Goal: Information Seeking & Learning: Find specific fact

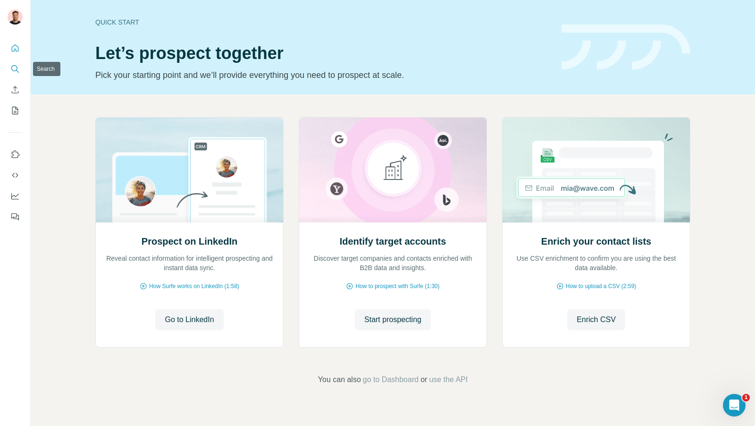
click at [18, 69] on icon "Search" at bounding box center [14, 68] width 9 height 9
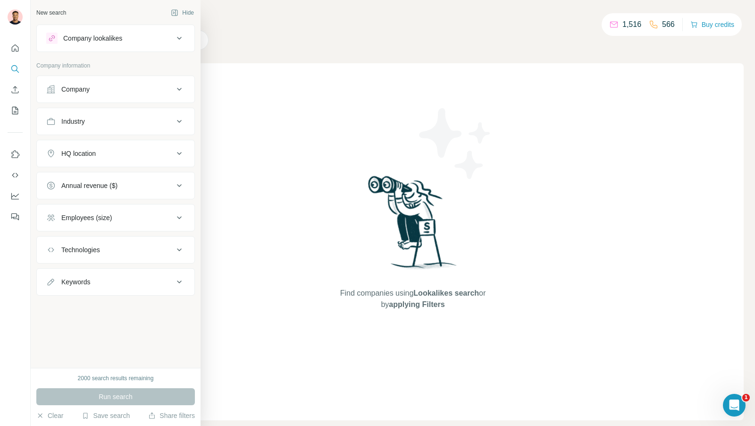
click at [128, 87] on div "Company" at bounding box center [109, 89] width 127 height 9
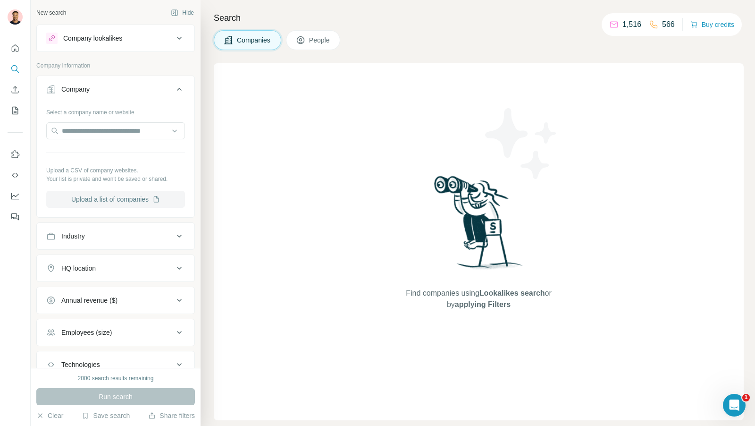
click at [113, 198] on button "Upload a list of companies" at bounding box center [115, 199] width 139 height 17
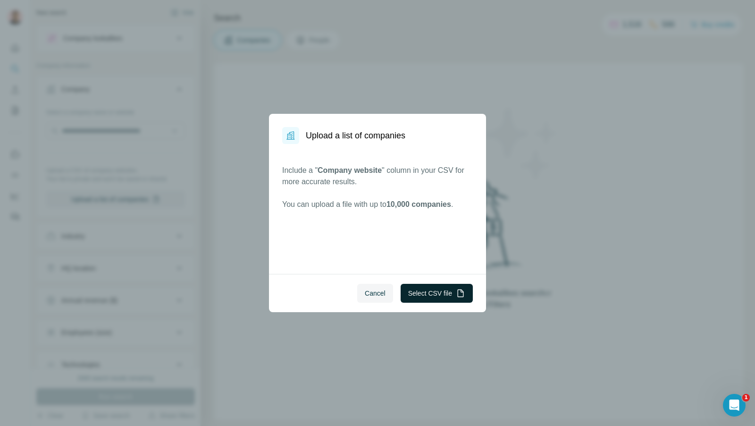
click at [439, 295] on button "Select CSV file" at bounding box center [437, 293] width 72 height 19
click at [368, 292] on span "Cancel" at bounding box center [375, 292] width 21 height 9
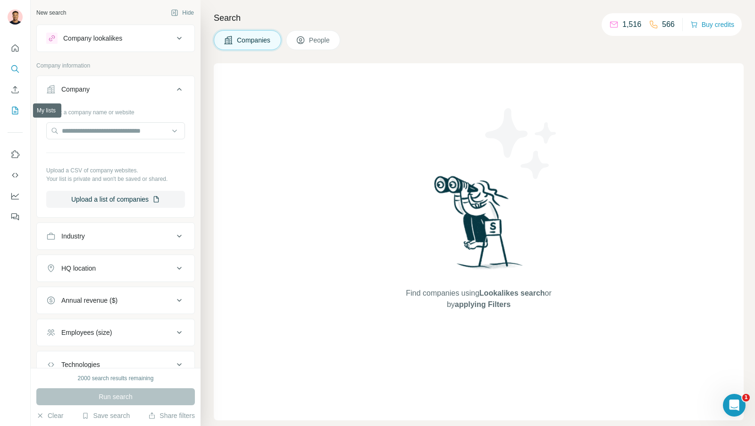
click at [16, 108] on icon "My lists" at bounding box center [14, 110] width 9 height 9
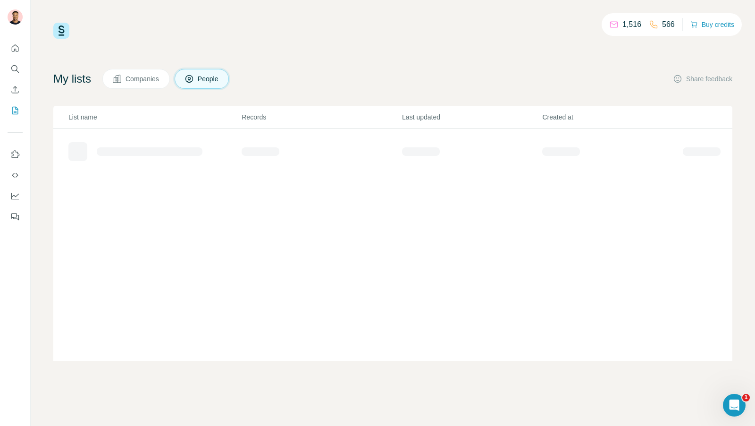
click at [132, 84] on button "Companies" at bounding box center [136, 79] width 68 height 20
click at [125, 149] on div "MeshIq demo" at bounding box center [113, 147] width 40 height 9
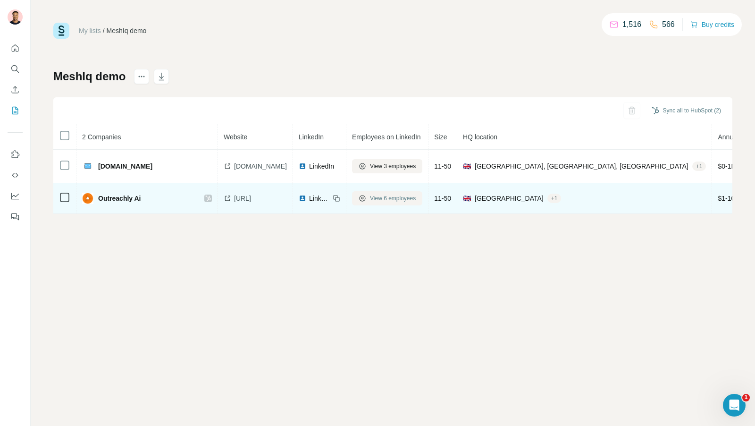
click at [379, 197] on span "View 6 employees" at bounding box center [393, 198] width 46 height 8
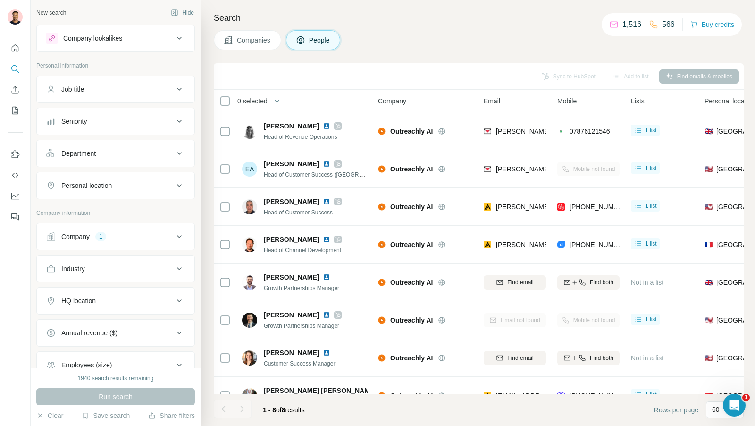
click at [137, 87] on div "Job title" at bounding box center [109, 89] width 127 height 9
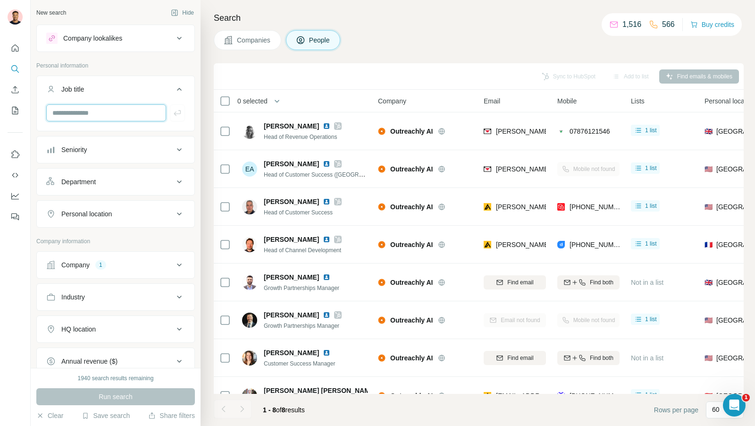
click at [87, 111] on input "text" at bounding box center [106, 112] width 120 height 17
click at [362, 83] on div "Sync to HubSpot Add to list Find emails & mobiles" at bounding box center [479, 76] width 521 height 17
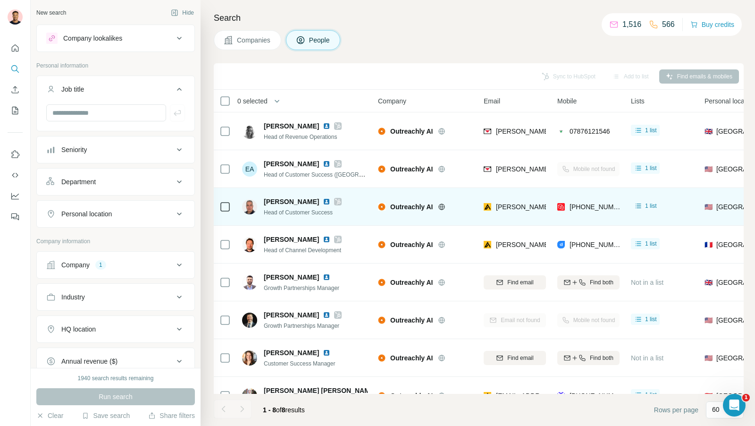
click at [231, 207] on td at bounding box center [225, 207] width 23 height 38
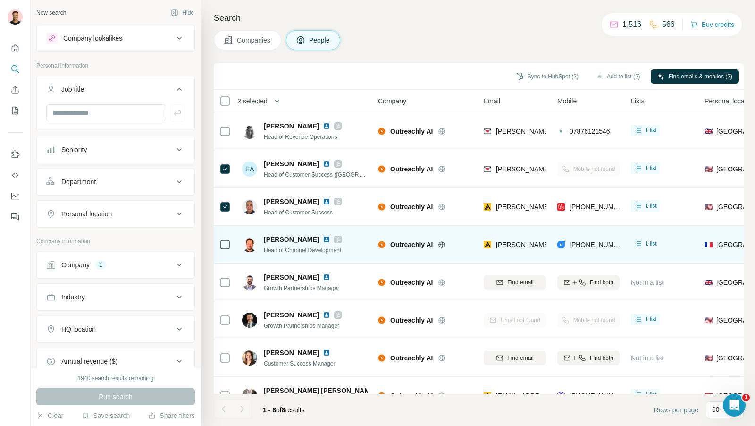
scroll to position [20, 0]
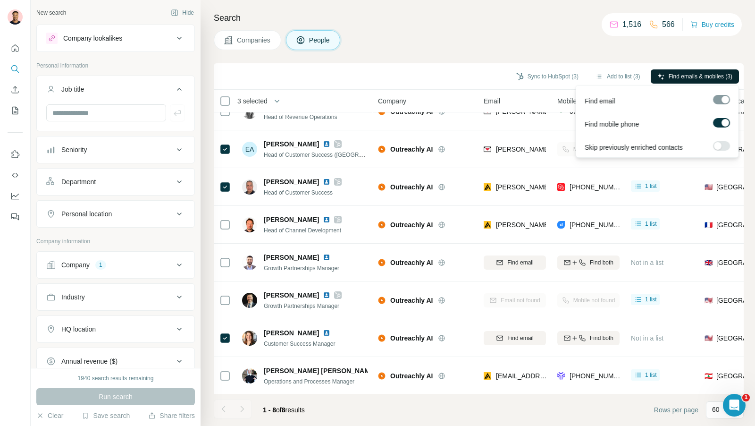
click at [692, 79] on span "Find emails & mobiles (3)" at bounding box center [701, 76] width 64 height 8
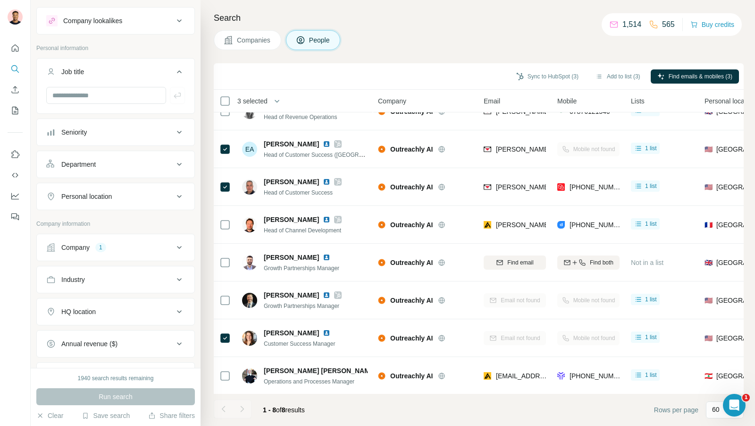
scroll to position [0, 0]
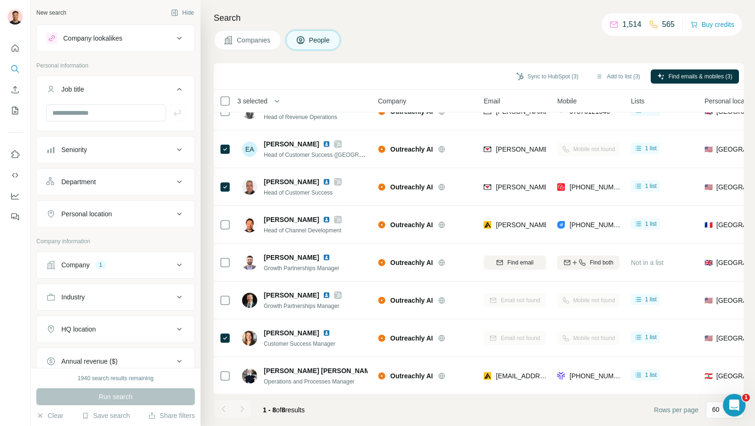
click at [98, 67] on p "Personal information" at bounding box center [115, 65] width 159 height 8
click at [138, 265] on div "Company 1" at bounding box center [109, 264] width 127 height 9
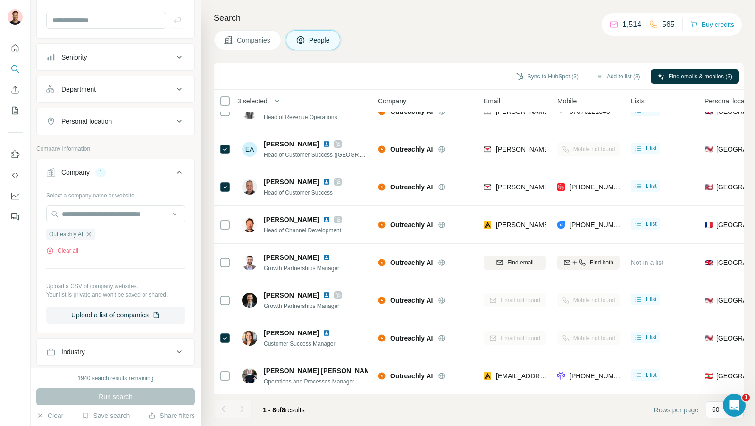
scroll to position [95, 0]
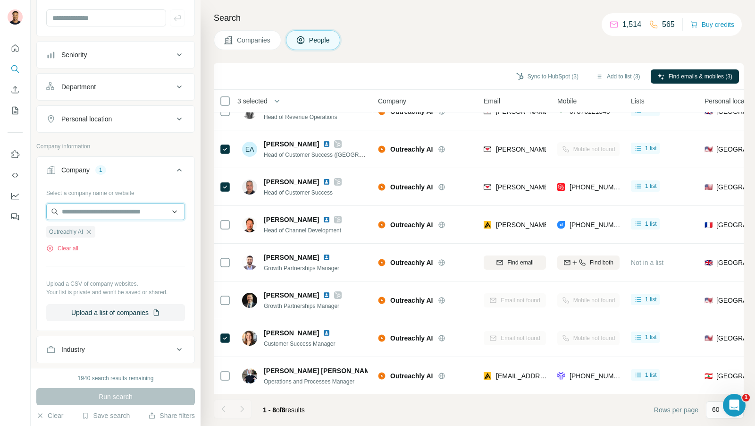
click at [108, 217] on input "text" at bounding box center [115, 211] width 139 height 17
click at [113, 211] on input "text" at bounding box center [115, 211] width 139 height 17
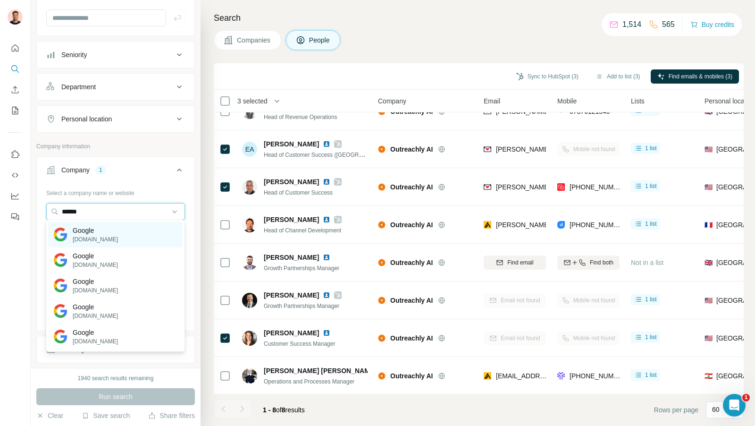
type input "******"
click at [120, 232] on div "Google [DOMAIN_NAME]" at bounding box center [115, 234] width 135 height 25
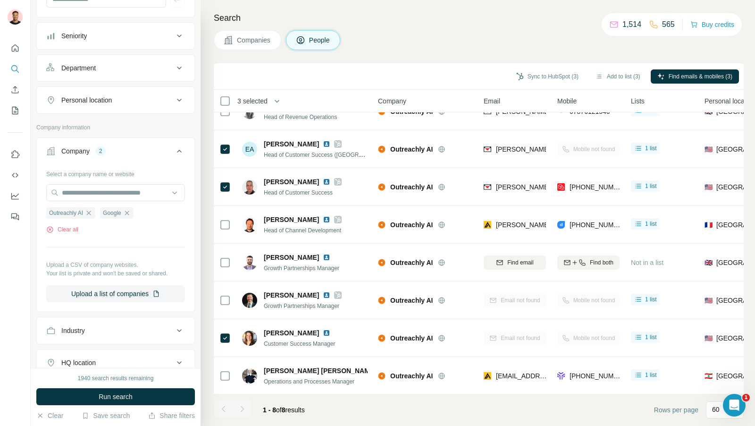
scroll to position [271, 0]
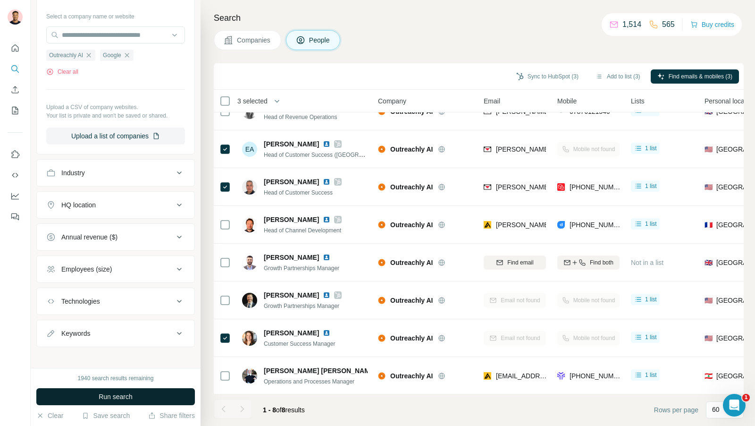
click at [115, 395] on span "Run search" at bounding box center [116, 396] width 34 height 9
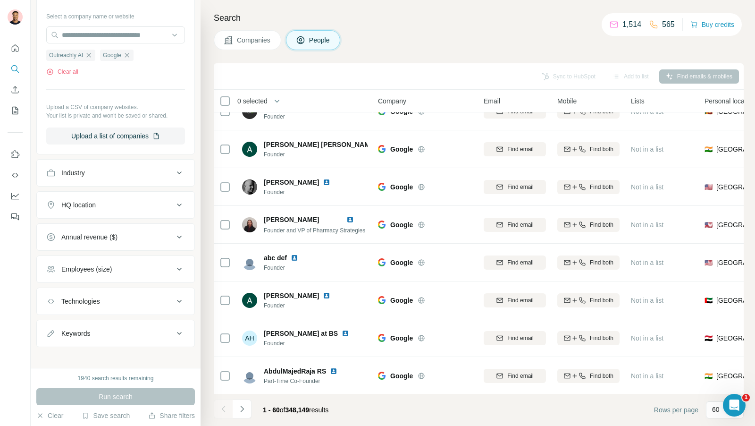
click at [251, 53] on div "Search Companies People Sync to HubSpot Add to list Find emails & mobiles 0 sel…" at bounding box center [478, 213] width 555 height 426
click at [255, 42] on span "Companies" at bounding box center [254, 39] width 34 height 9
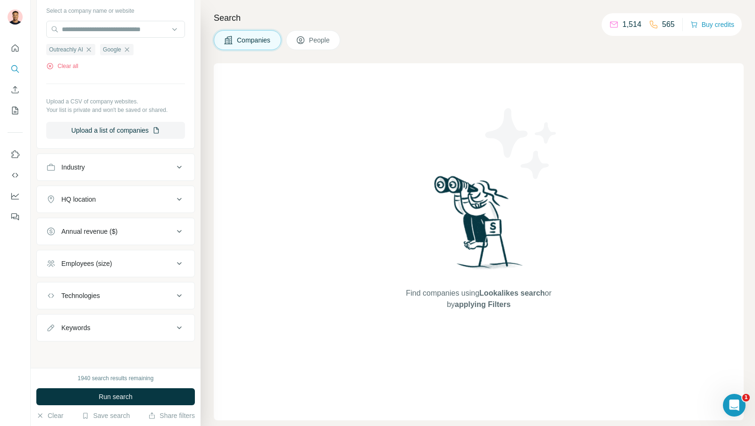
scroll to position [98, 0]
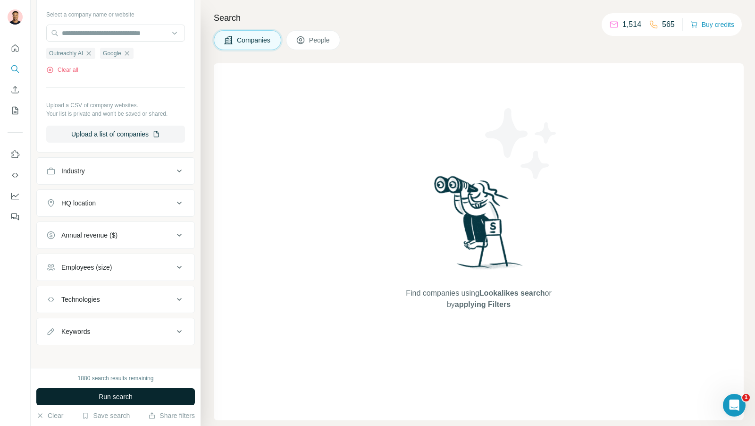
click at [109, 394] on span "Run search" at bounding box center [116, 396] width 34 height 9
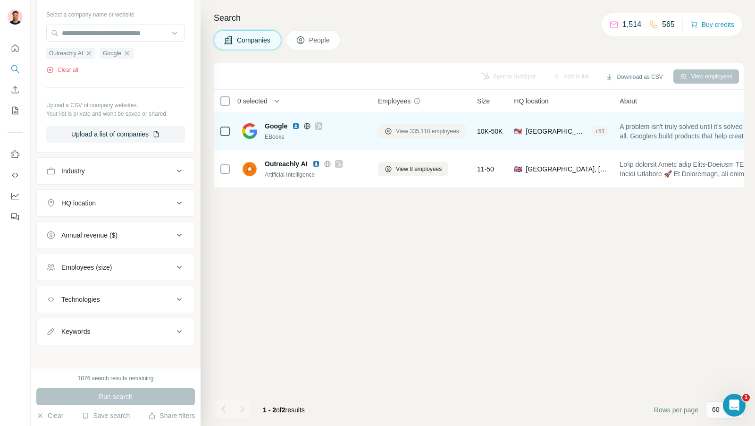
click at [407, 129] on span "View 335,118 employees" at bounding box center [427, 131] width 63 height 8
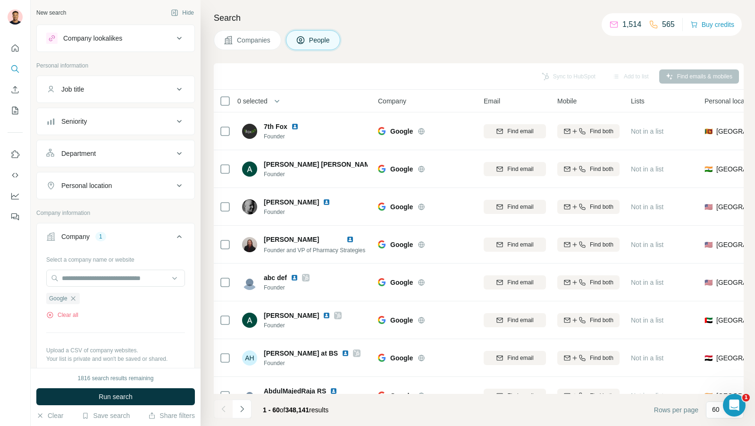
click at [140, 86] on div "Job title" at bounding box center [109, 89] width 127 height 9
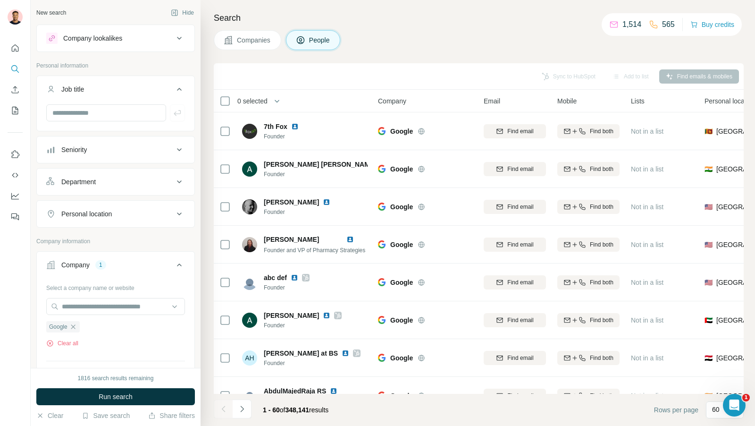
click at [109, 121] on div at bounding box center [116, 116] width 158 height 25
click at [113, 118] on input "text" at bounding box center [106, 112] width 120 height 17
type input "*******"
click at [188, 114] on div "*******" at bounding box center [116, 116] width 158 height 25
click at [184, 115] on button "button" at bounding box center [177, 112] width 15 height 17
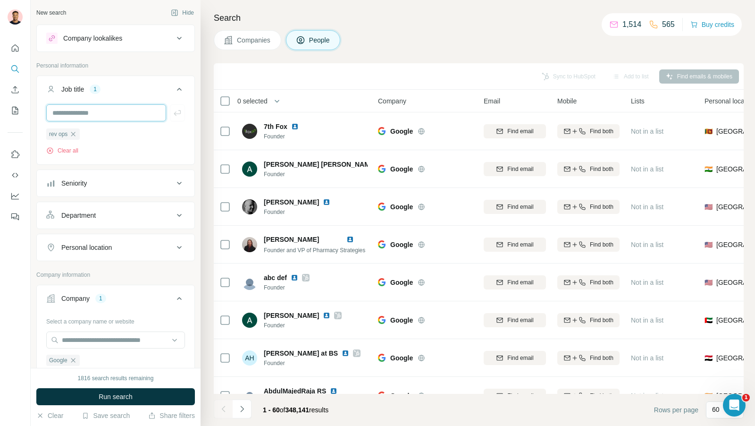
click at [111, 116] on input "text" at bounding box center [106, 112] width 120 height 17
type input "**********"
click at [182, 111] on button "button" at bounding box center [177, 112] width 15 height 17
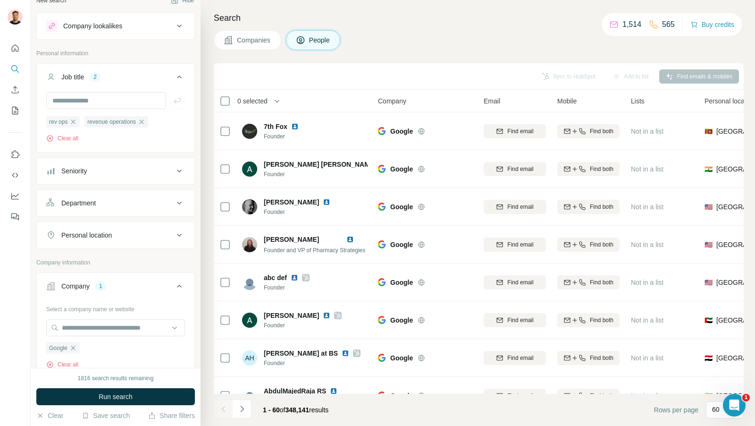
scroll to position [17, 0]
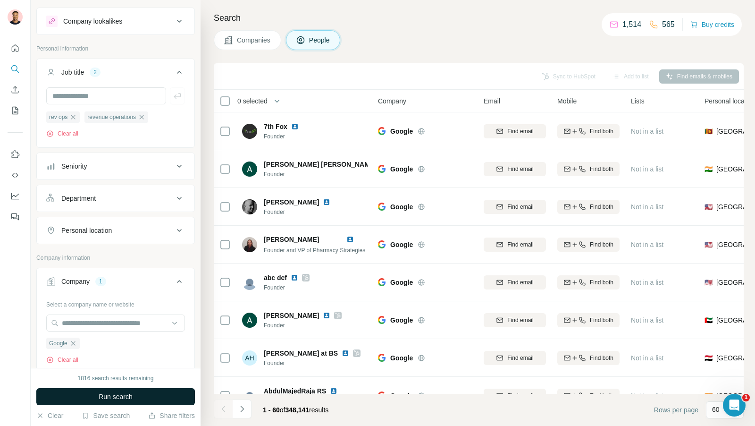
click at [121, 392] on span "Run search" at bounding box center [116, 396] width 34 height 9
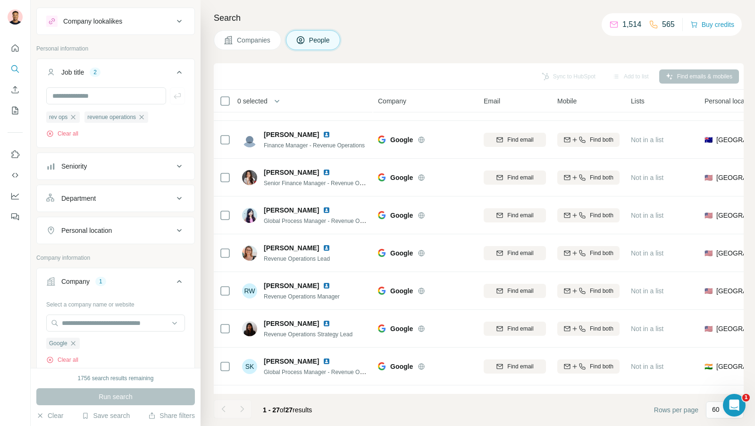
scroll to position [0, 0]
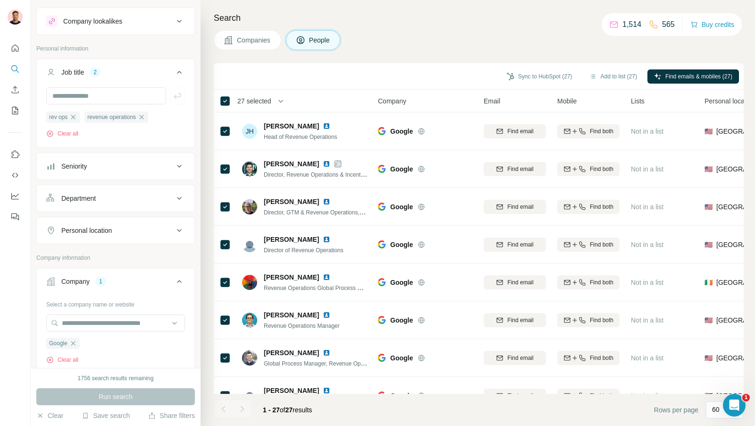
click at [206, 90] on div "Search Companies People Sync to HubSpot (27) Add to list (27) Find emails & mob…" at bounding box center [478, 213] width 555 height 426
click at [20, 68] on button "Search" at bounding box center [15, 68] width 15 height 17
click at [57, 416] on button "Clear" at bounding box center [49, 415] width 27 height 9
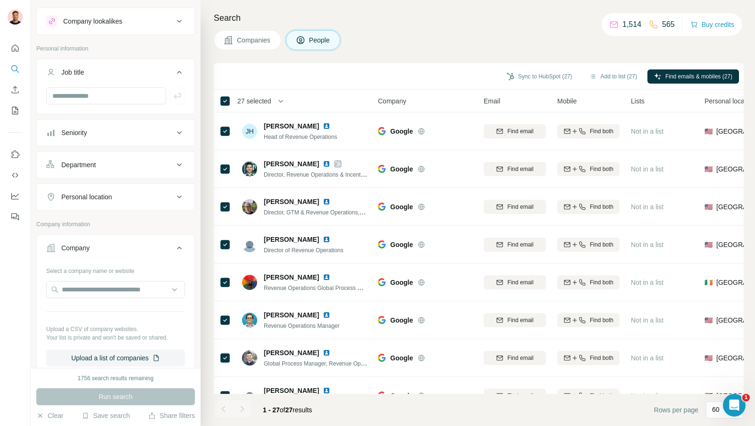
click at [260, 22] on h4 "Search" at bounding box center [479, 17] width 530 height 13
click at [251, 37] on span "Companies" at bounding box center [254, 39] width 34 height 9
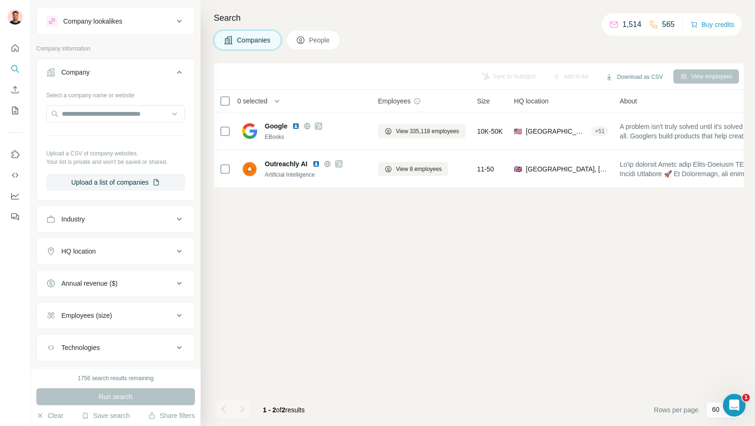
click at [317, 36] on span "People" at bounding box center [320, 39] width 22 height 9
